Goal: Transaction & Acquisition: Subscribe to service/newsletter

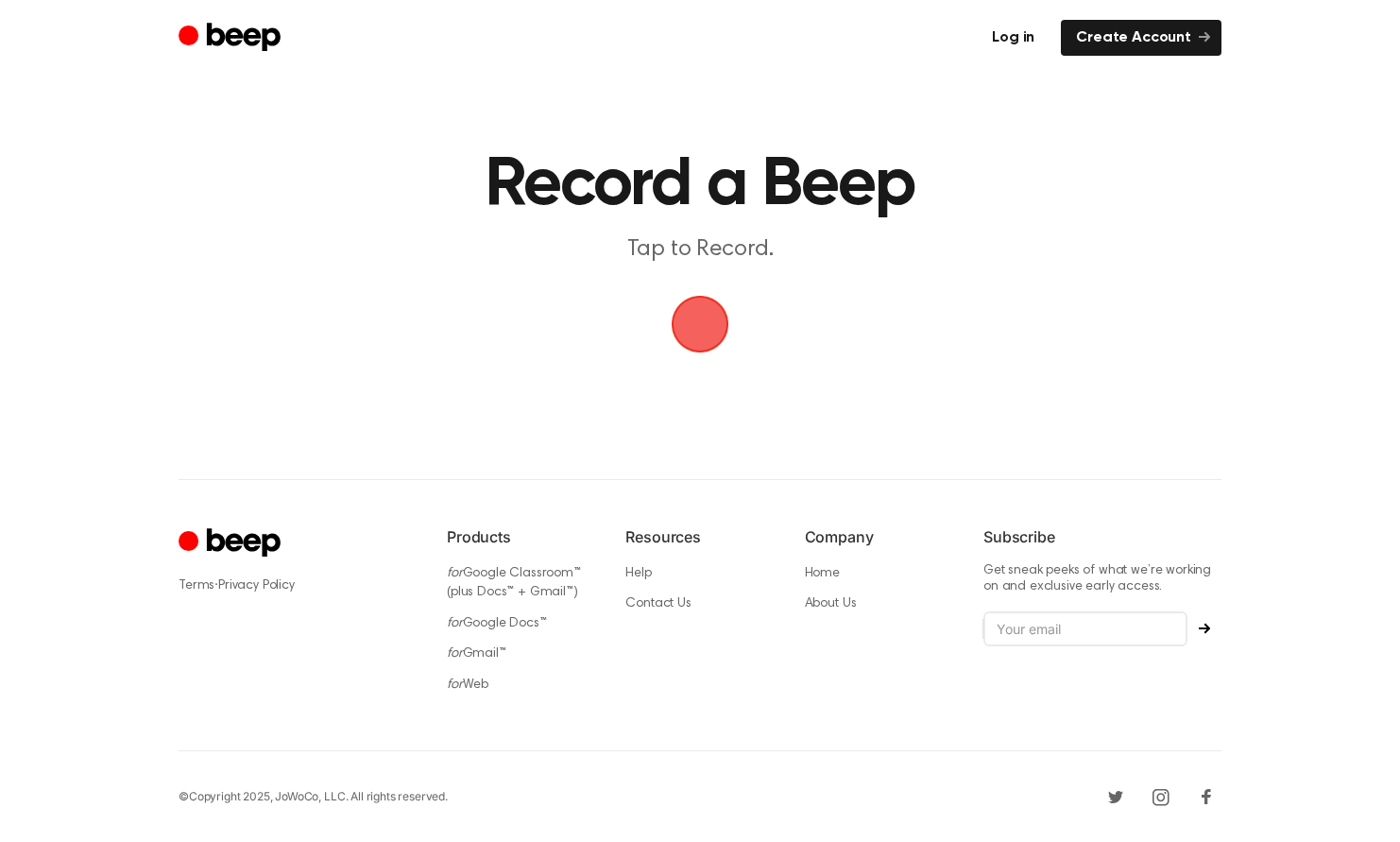
click at [1028, 37] on link "Log in" at bounding box center [1013, 38] width 72 height 36
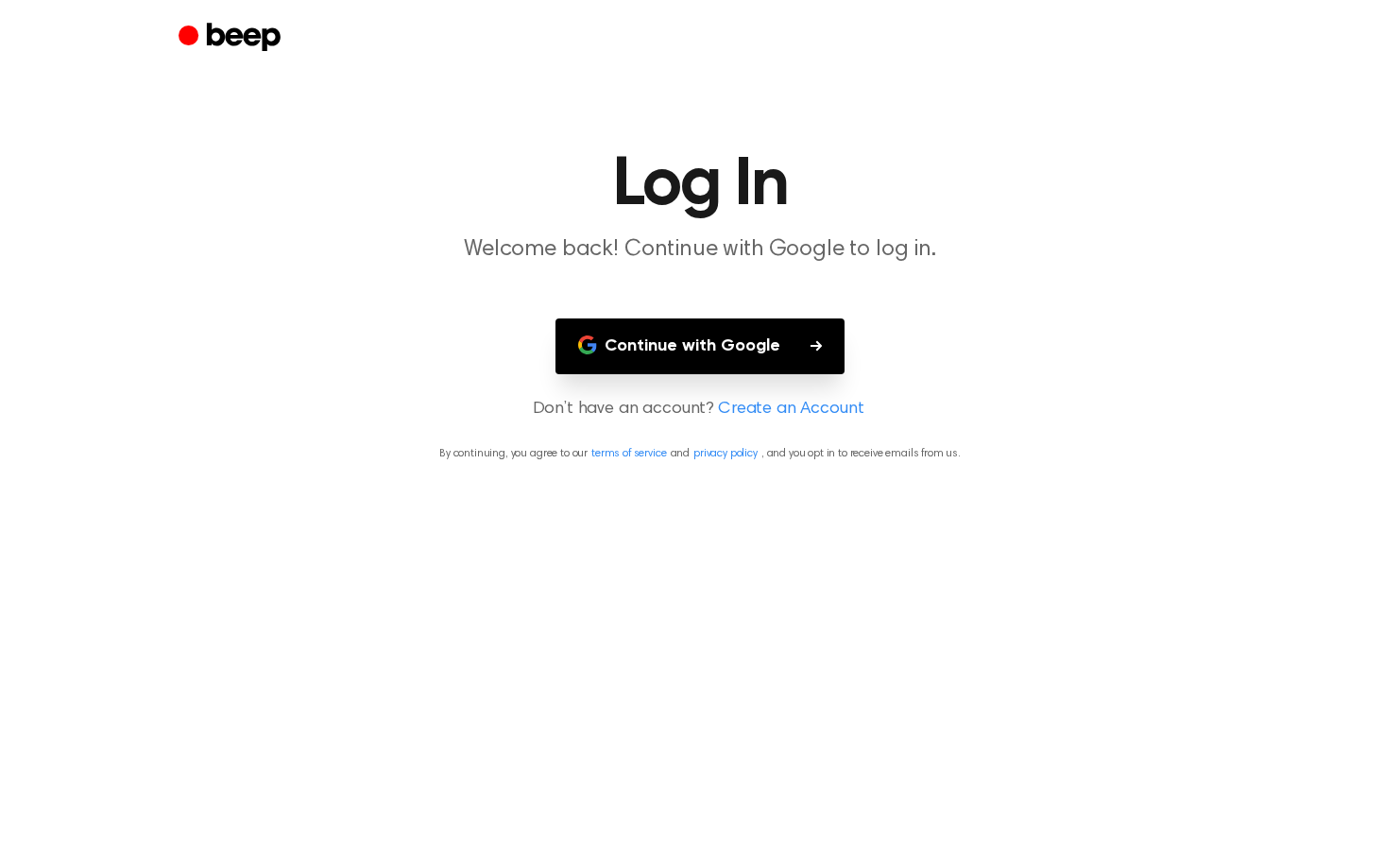
click at [766, 347] on button "Continue with Google" at bounding box center [700, 347] width 289 height 56
click at [730, 342] on button "Continue with Google" at bounding box center [700, 347] width 289 height 56
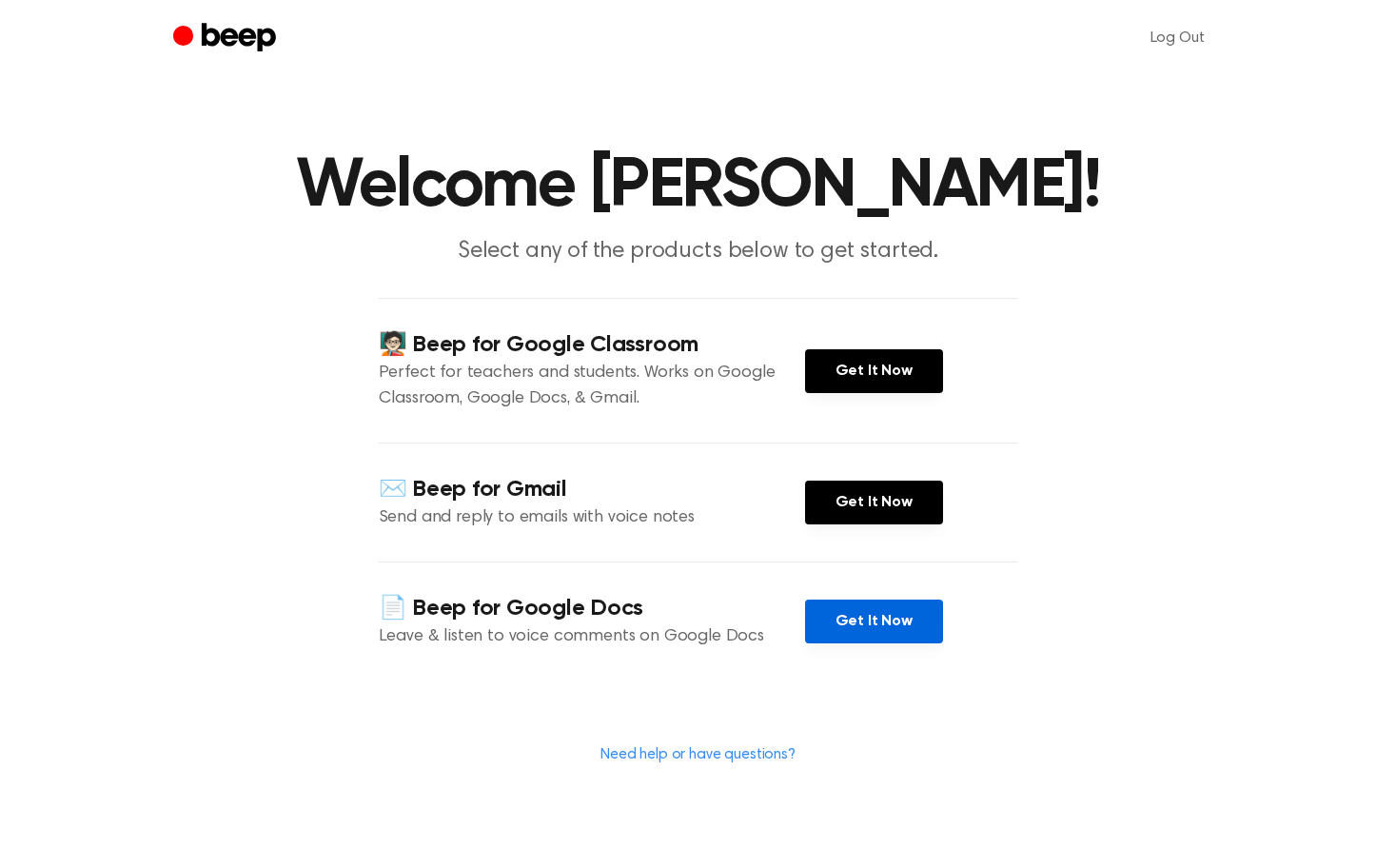
click at [856, 631] on link "Get It Now" at bounding box center [874, 622] width 138 height 44
